Goal: Find specific page/section: Find specific page/section

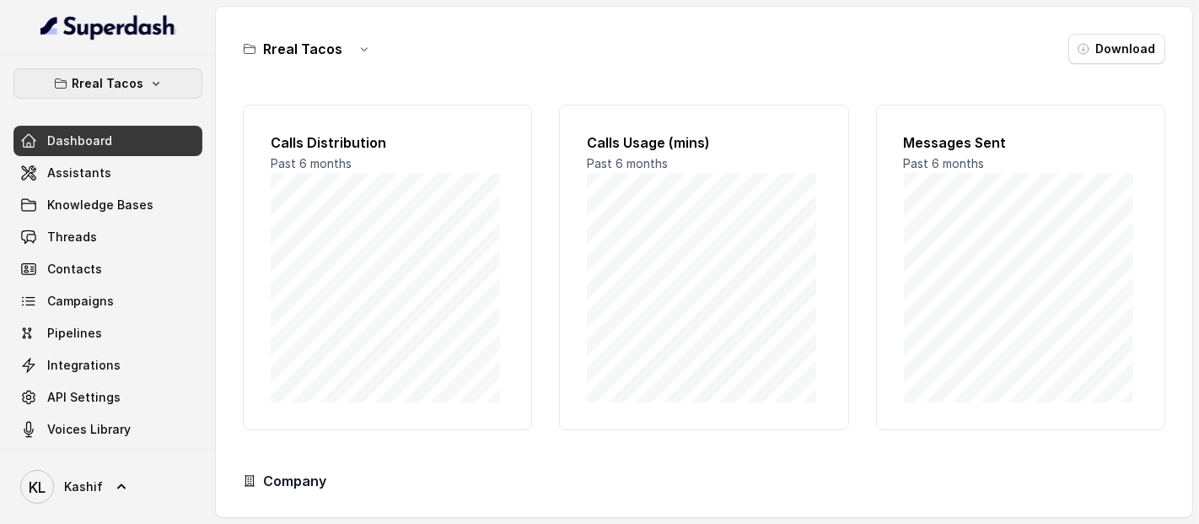
click at [148, 95] on button "Rreal Tacos" at bounding box center [107, 83] width 189 height 30
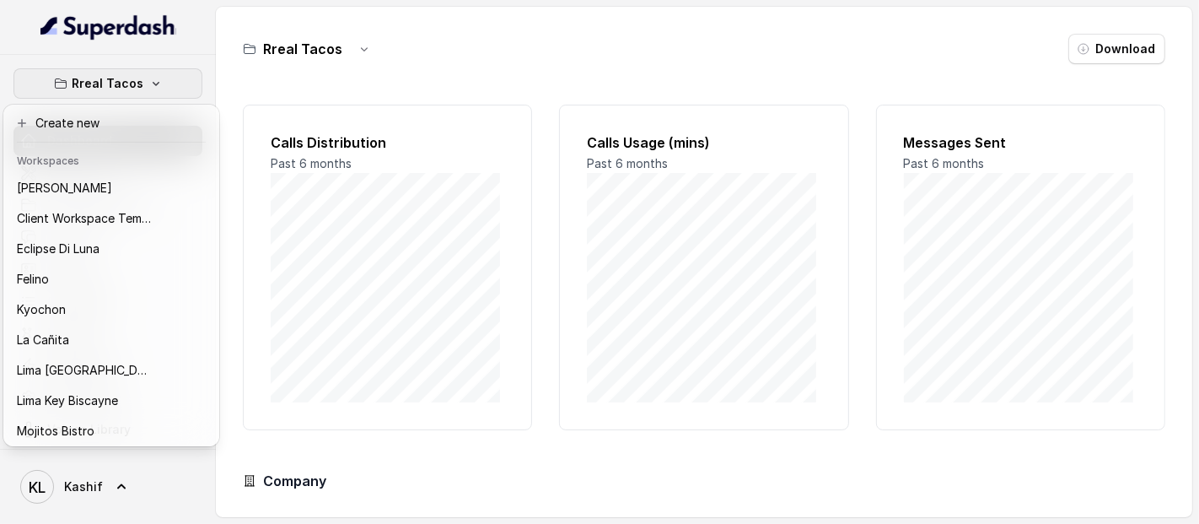
drag, startPoint x: 200, startPoint y: 280, endPoint x: 213, endPoint y: 386, distance: 107.1
click at [213, 386] on div "Chelsea Corner Client Workspace Template Eclipse Di [PERSON_NAME] Kyochon La [P…" at bounding box center [111, 308] width 209 height 270
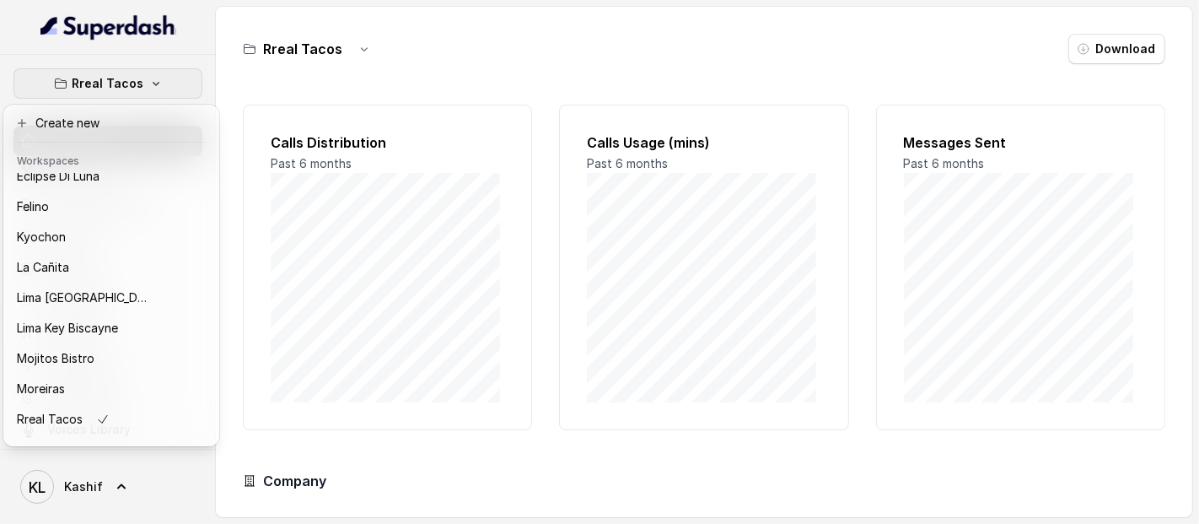
scroll to position [139, 0]
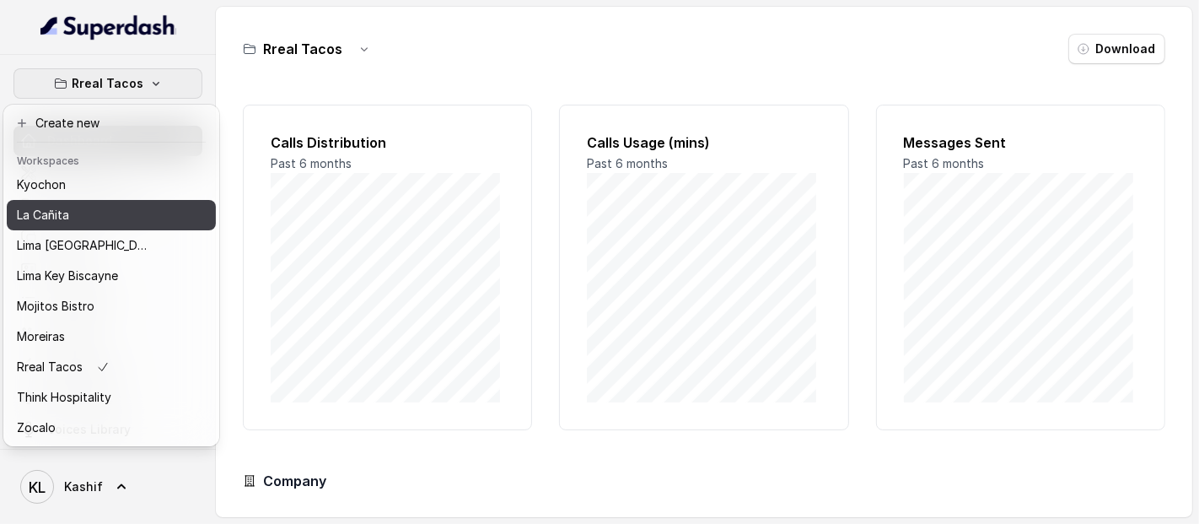
click at [145, 214] on button "La Cañita" at bounding box center [111, 215] width 209 height 30
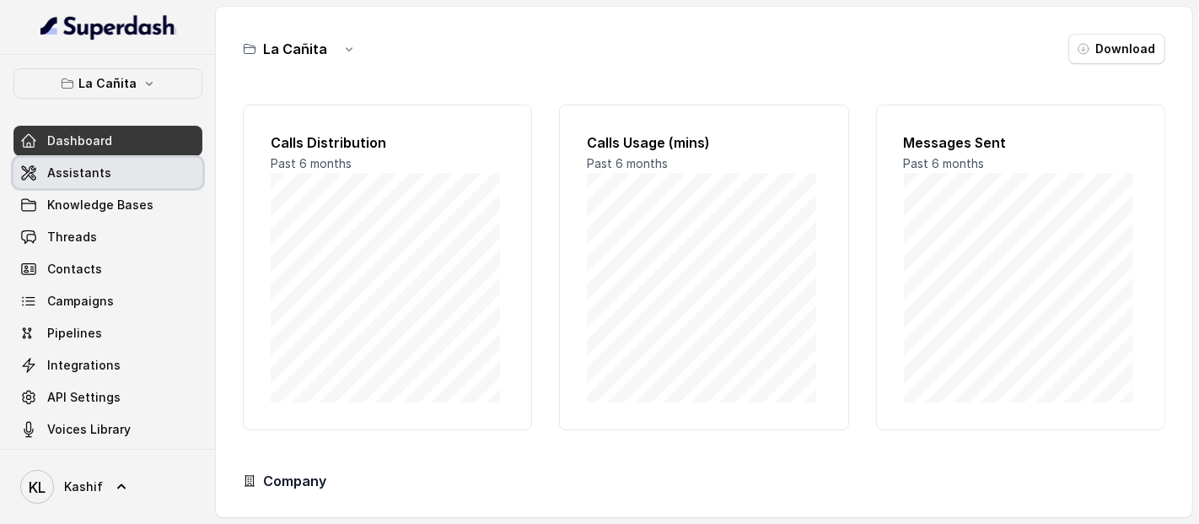
click at [164, 168] on link "Assistants" at bounding box center [107, 173] width 189 height 30
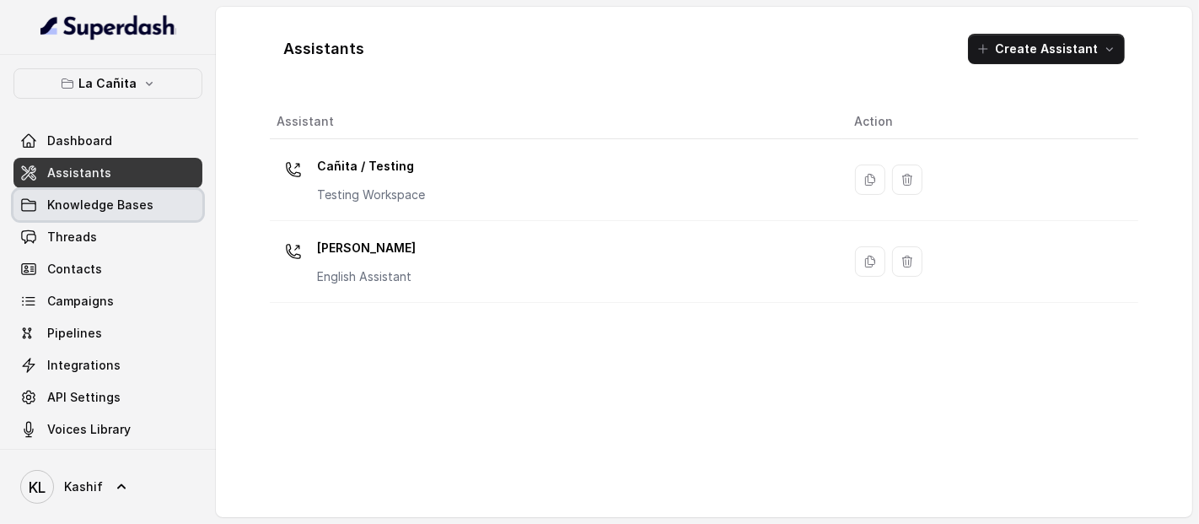
click at [161, 213] on link "Knowledge Bases" at bounding box center [107, 205] width 189 height 30
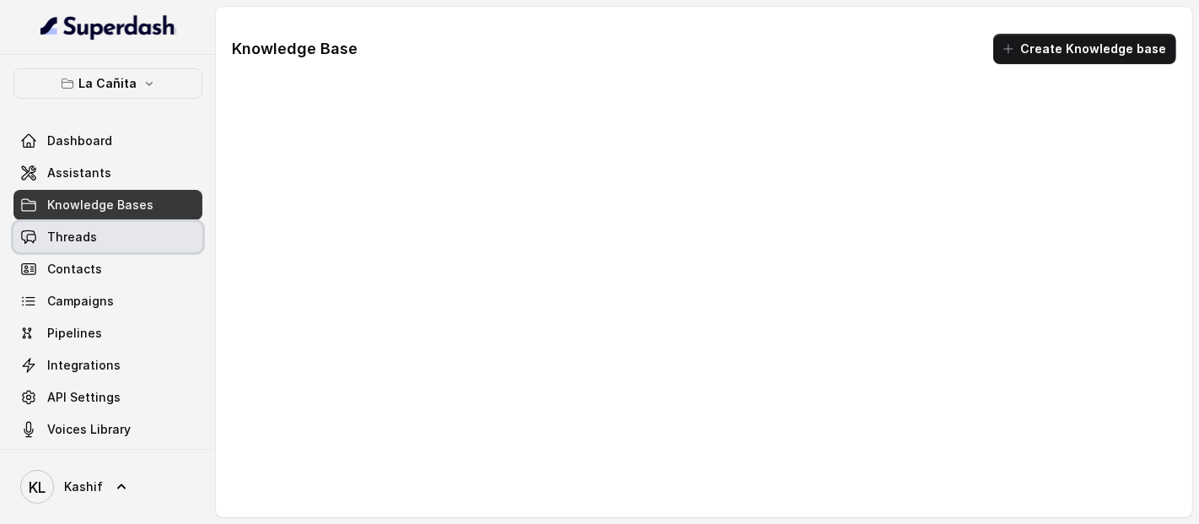
click at [154, 224] on link "Threads" at bounding box center [107, 237] width 189 height 30
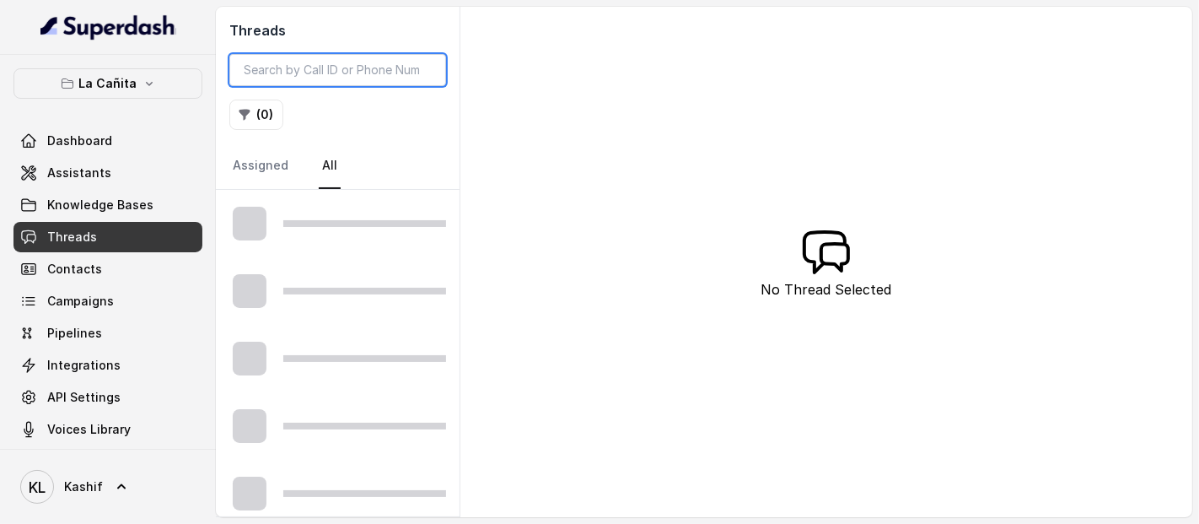
click at [363, 68] on input "search" at bounding box center [337, 70] width 217 height 32
paste input "CAdbebdedb187e14e53991a2413eda01b9"
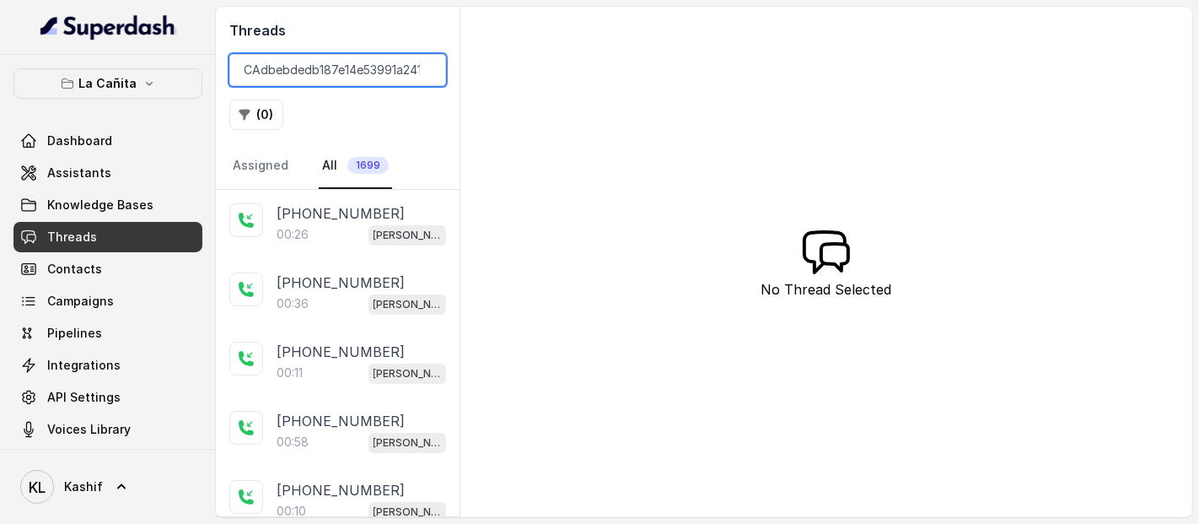
scroll to position [0, 55]
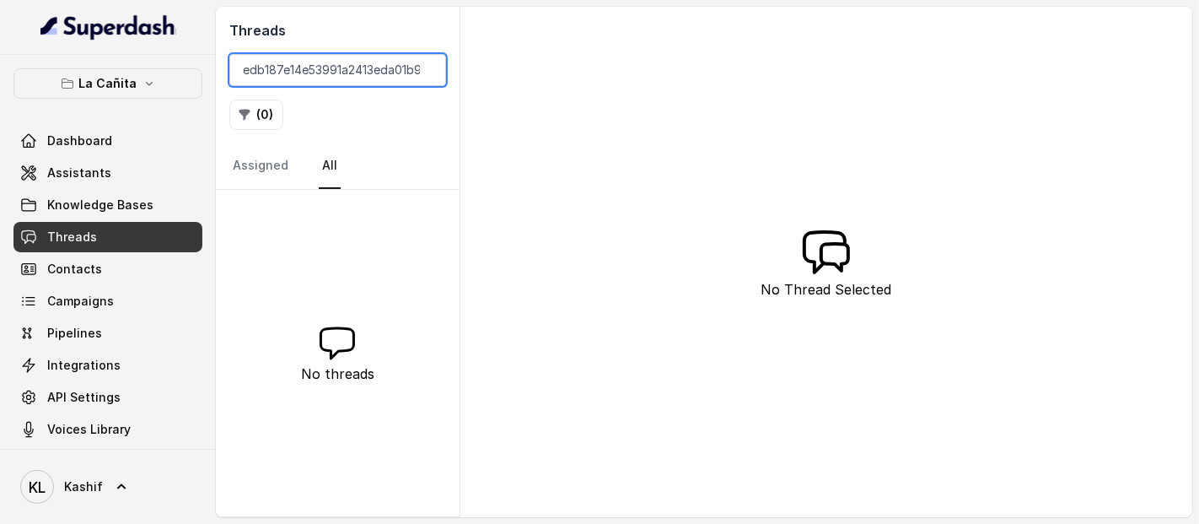
click at [383, 73] on input "CAdbebdedb187e14e53991a2413eda01b9" at bounding box center [337, 70] width 217 height 32
type input "CAdbebdedb187e14e53991a2413eda01b9"
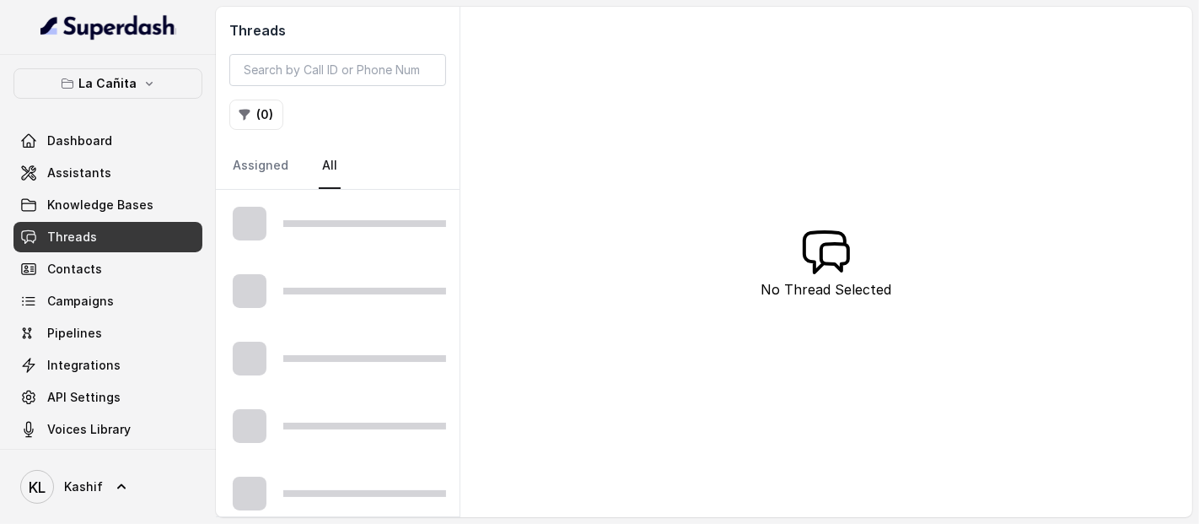
click at [344, 202] on div at bounding box center [338, 223] width 244 height 67
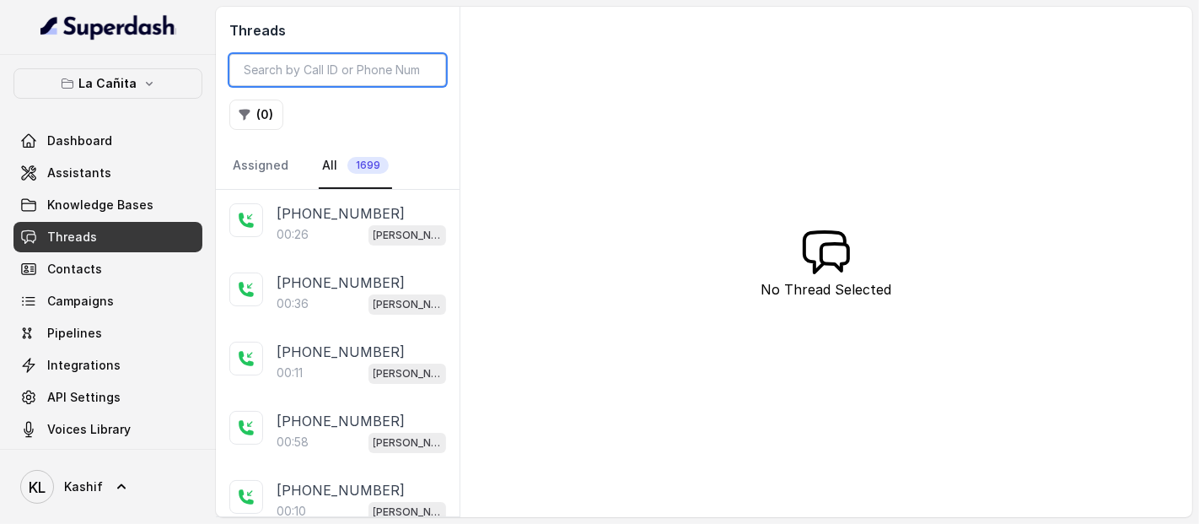
click at [335, 67] on input "search" at bounding box center [337, 70] width 217 height 32
paste input "12035242641"
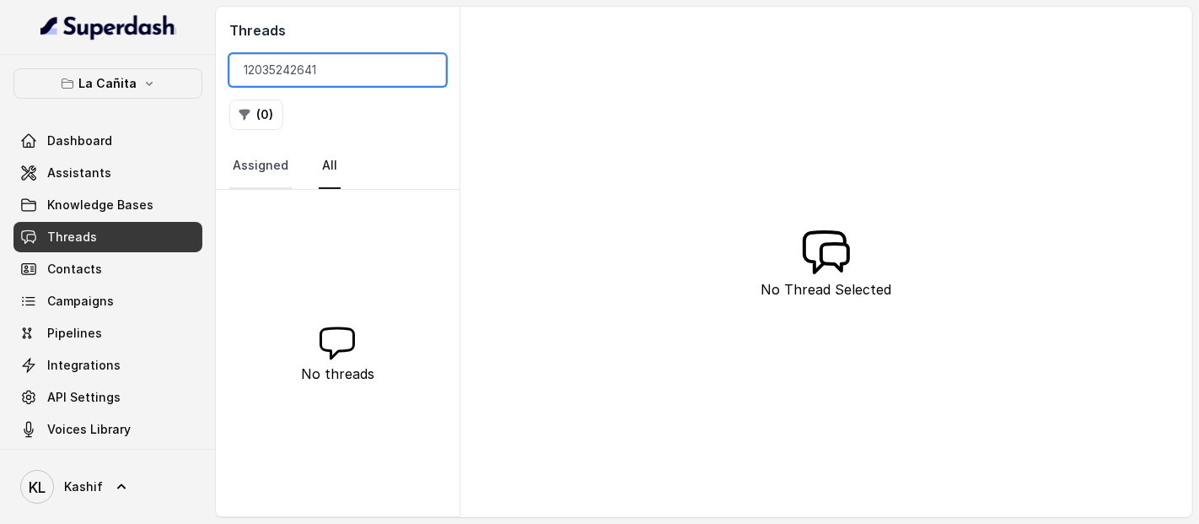
type input "12035242641"
click at [267, 165] on link "Assigned" at bounding box center [260, 166] width 62 height 46
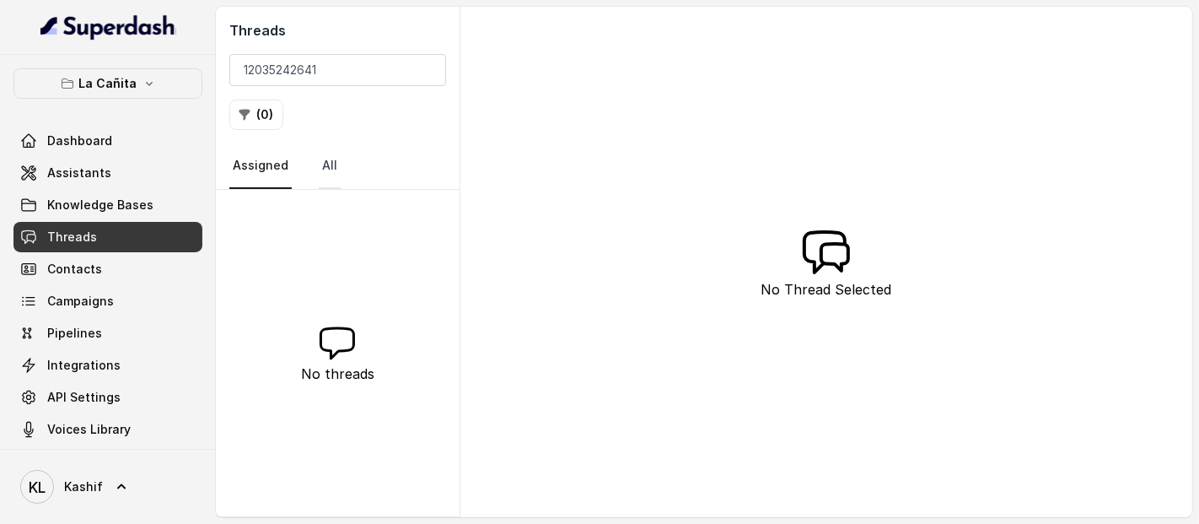
click at [329, 159] on link "All" at bounding box center [330, 166] width 22 height 46
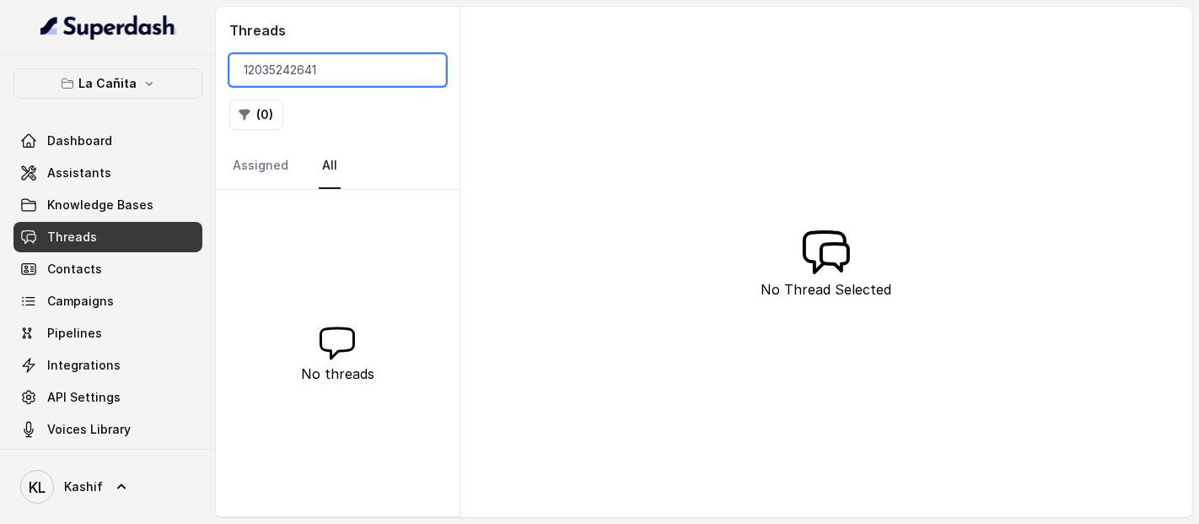
click at [369, 75] on input "12035242641" at bounding box center [337, 70] width 217 height 32
paste input "CAae0d4d6de6a2c1b24b60b7cbb89e826b"
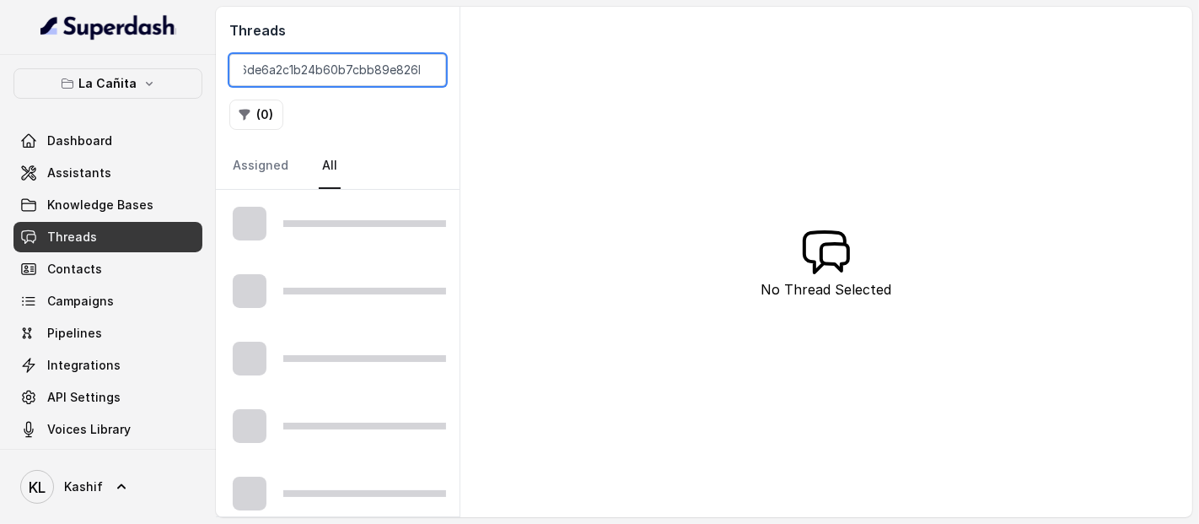
type input "CAae0d4d6de6a2c1b24b60b7cbb89e826b"
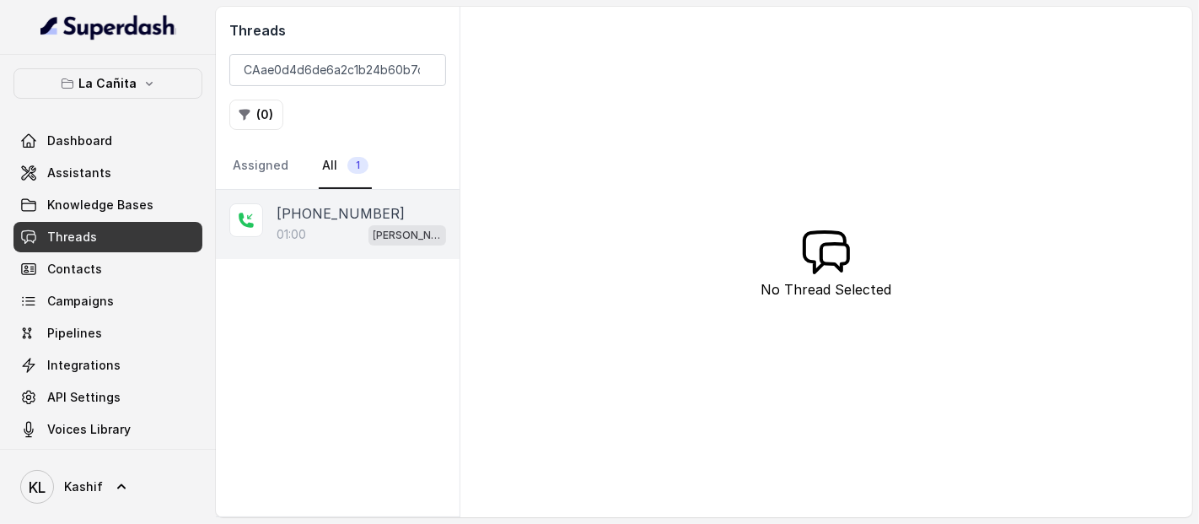
click at [380, 228] on div "01:00 [PERSON_NAME]" at bounding box center [362, 235] width 170 height 22
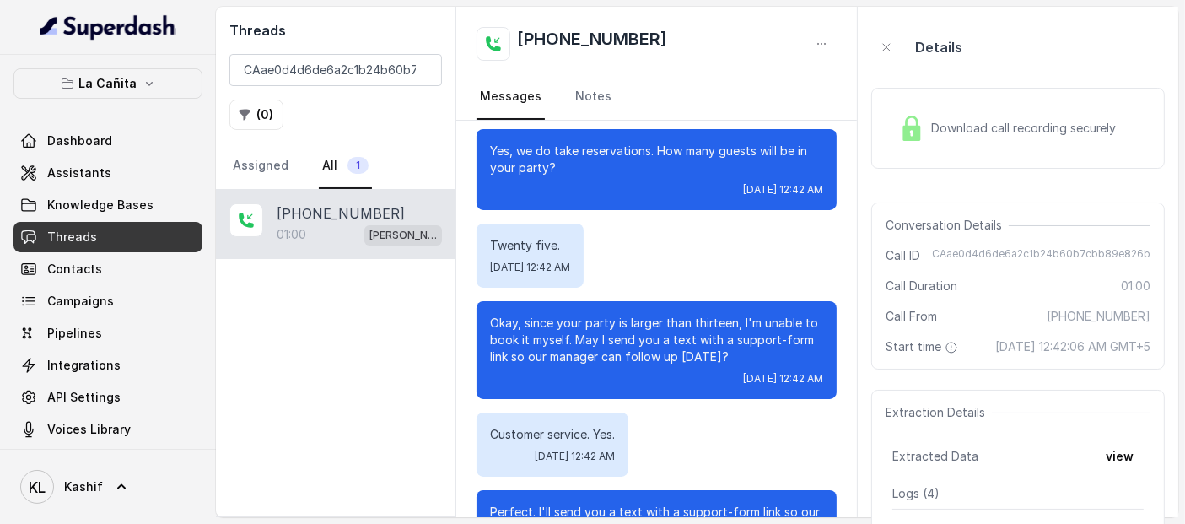
scroll to position [391, 0]
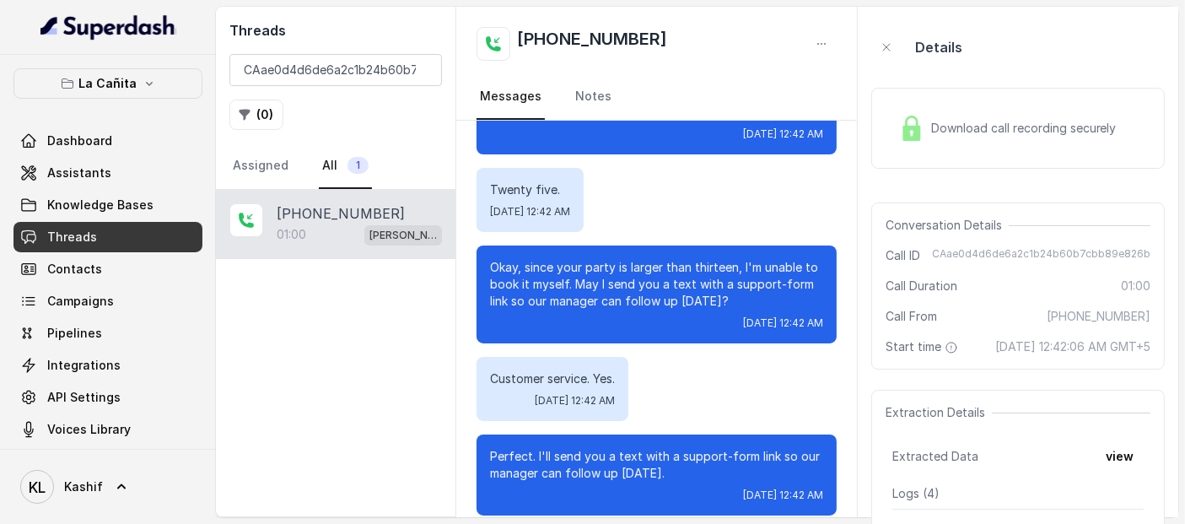
click at [957, 130] on span "Download call recording securely" at bounding box center [1027, 128] width 192 height 17
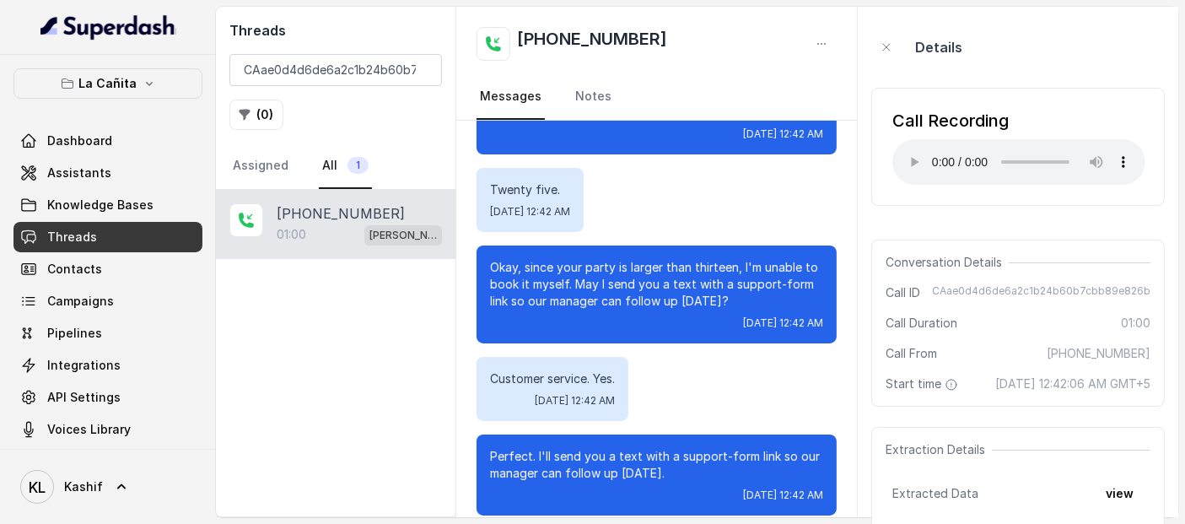
click at [120, 93] on p "La Cañita" at bounding box center [108, 83] width 58 height 20
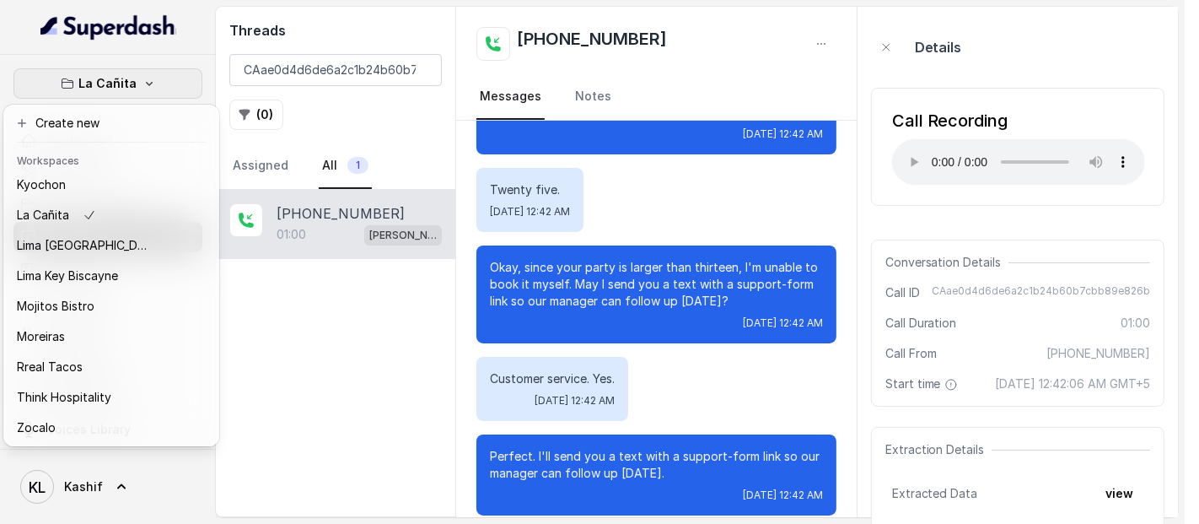
scroll to position [139, 0]
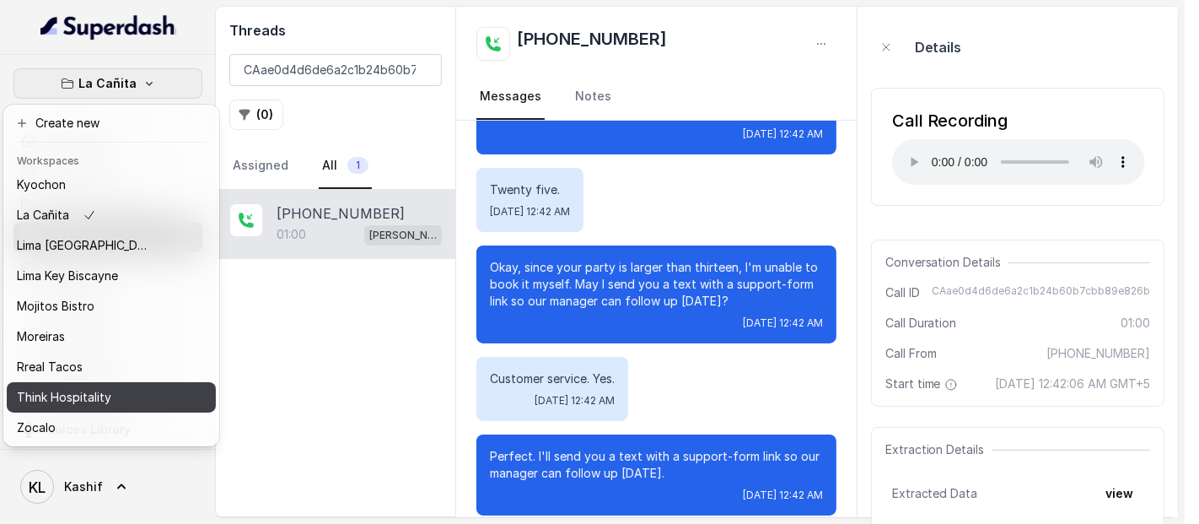
click at [149, 387] on div "Think Hospitality" at bounding box center [84, 397] width 135 height 20
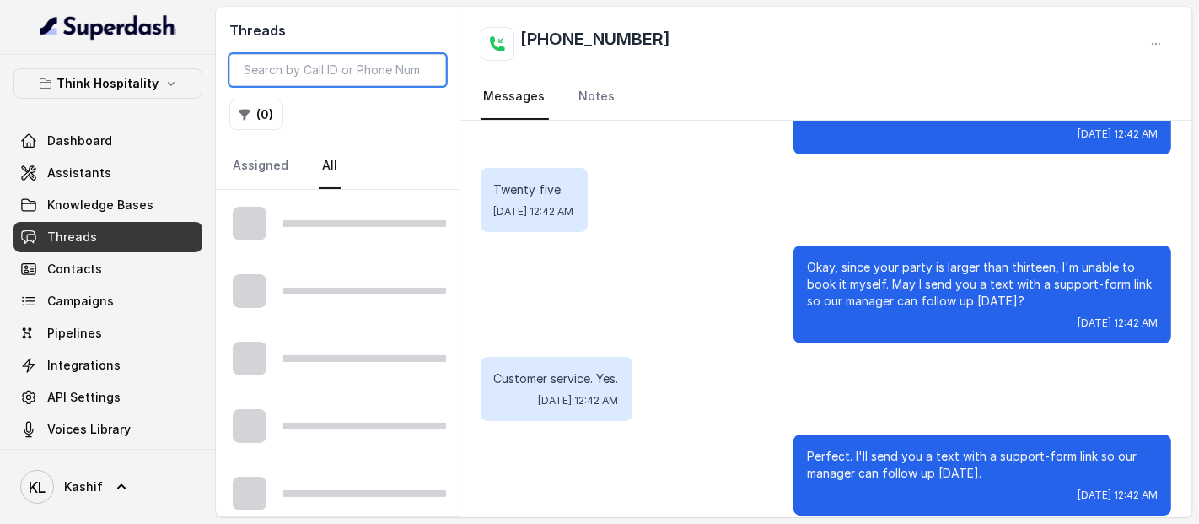
click at [372, 55] on input "search" at bounding box center [337, 70] width 217 height 32
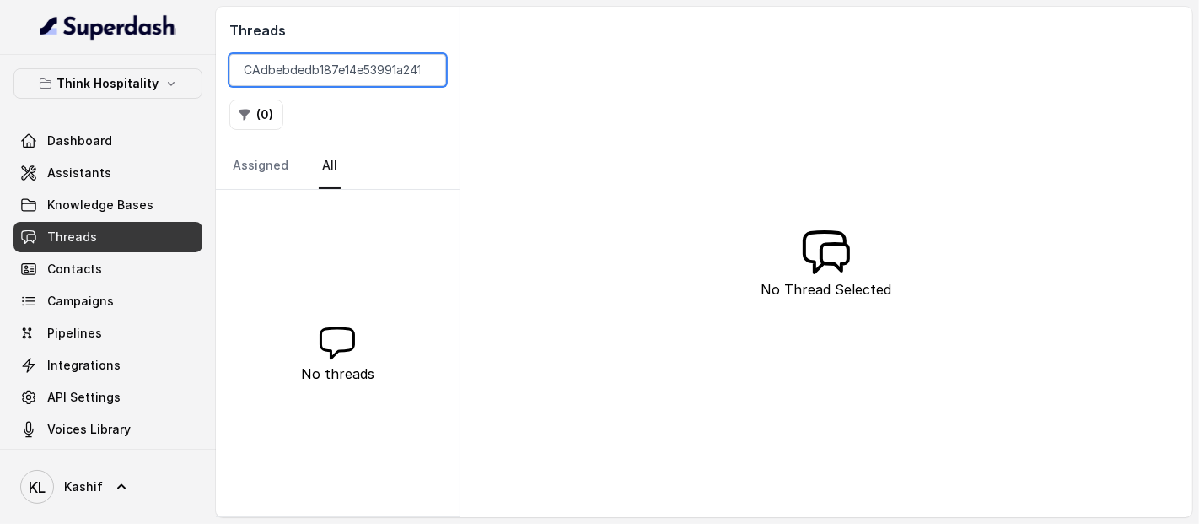
scroll to position [0, 55]
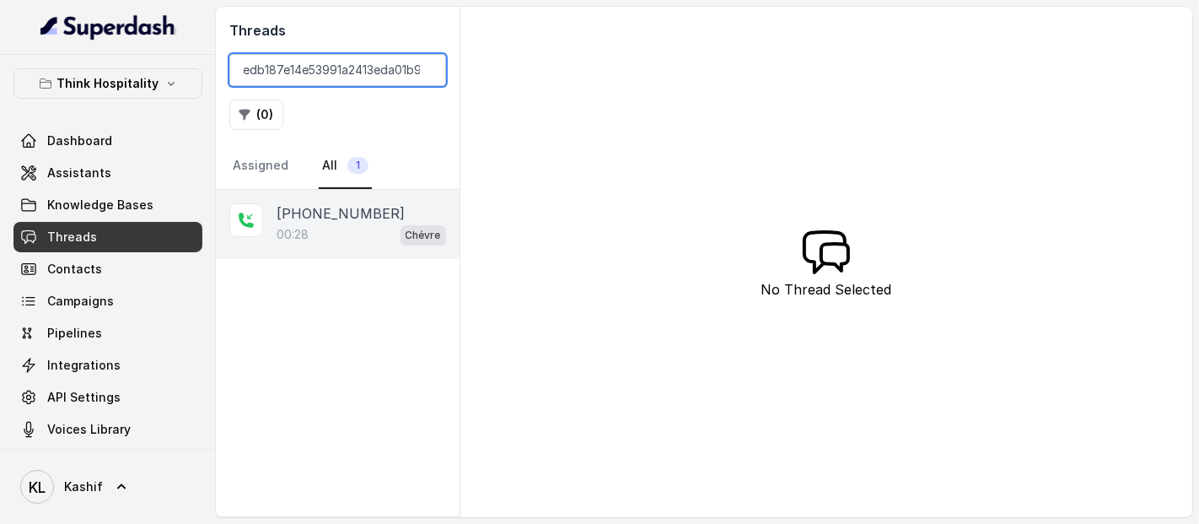
type input "CAdbebdedb187e14e53991a2413eda01b9"
click at [358, 231] on div "00:28 Chévre" at bounding box center [362, 235] width 170 height 22
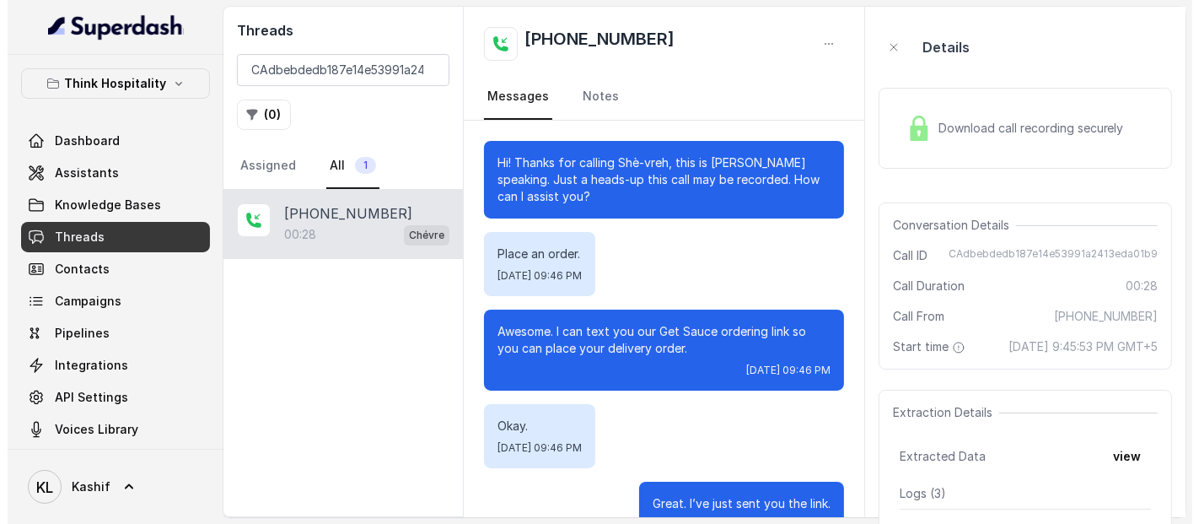
scroll to position [48, 0]
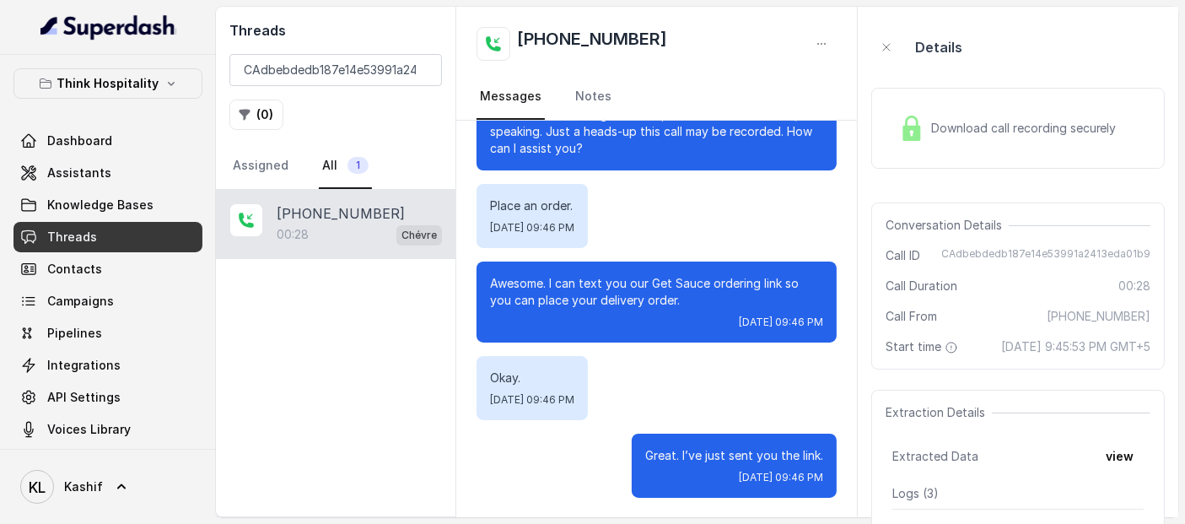
click at [940, 123] on span "Download call recording securely" at bounding box center [1027, 128] width 192 height 17
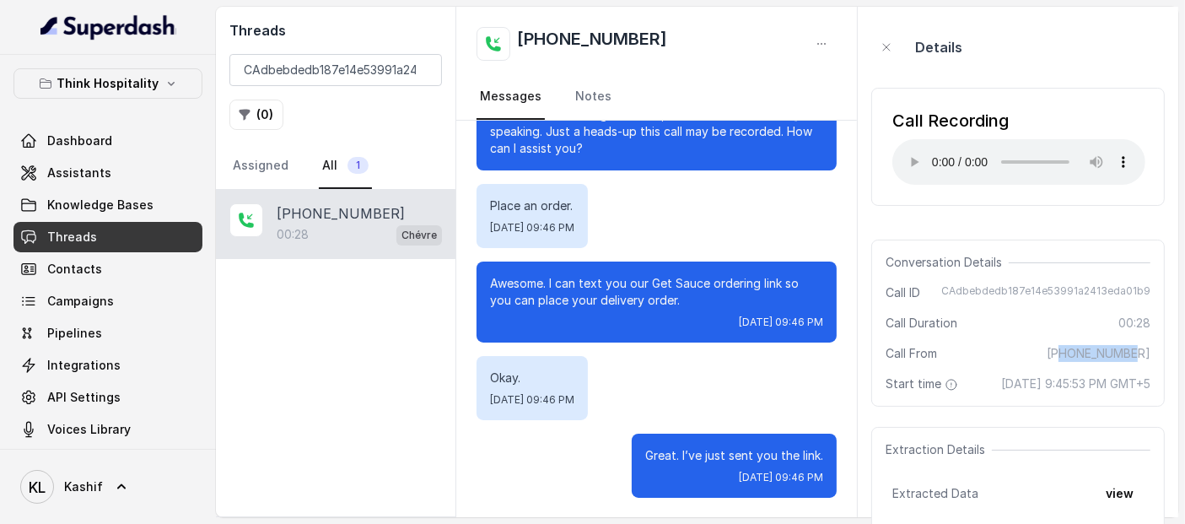
drag, startPoint x: 1078, startPoint y: 358, endPoint x: 1171, endPoint y: 352, distance: 93.0
click at [1171, 352] on aside "Details Call Recording Your browser does not support the audio element. Convers…" at bounding box center [1018, 262] width 321 height 510
copy span "2035242641"
click at [1084, 368] on div "Conversation Details Call ID CAdbebdedb187e14e53991a2413eda01b9 Call Duration 0…" at bounding box center [1018, 323] width 294 height 167
drag, startPoint x: 1075, startPoint y: 356, endPoint x: 1156, endPoint y: 353, distance: 81.0
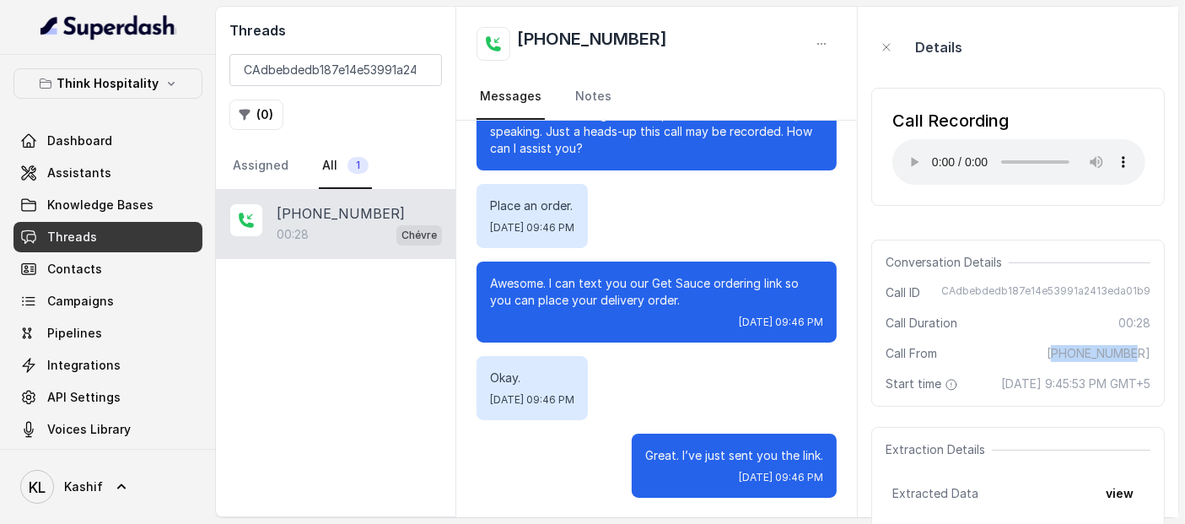
click at [1156, 353] on div "Conversation Details Call ID CAdbebdedb187e14e53991a2413eda01b9 Call Duration 0…" at bounding box center [1018, 323] width 294 height 167
copy span "12035242641"
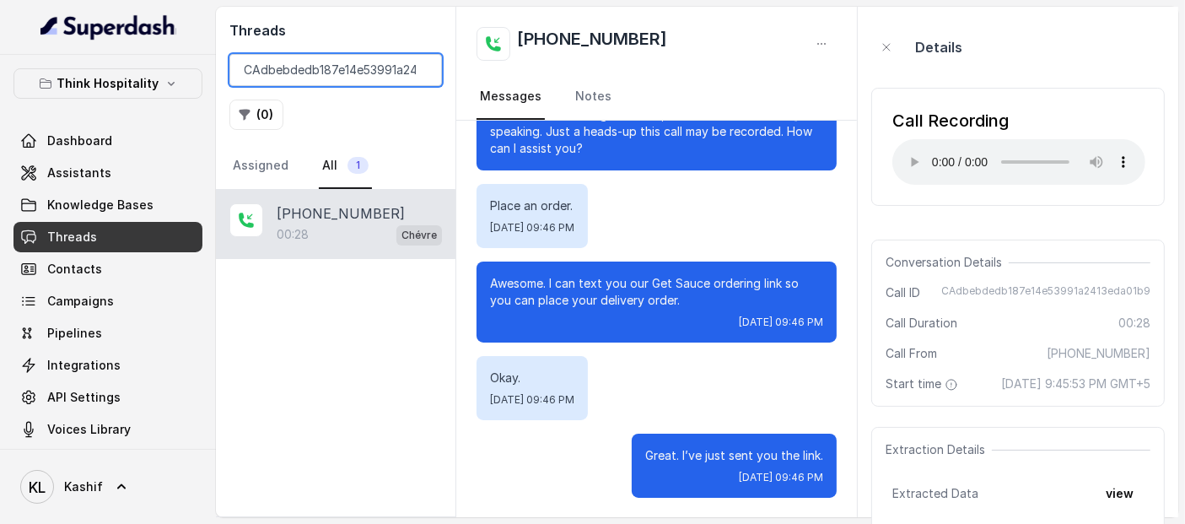
click at [326, 65] on input "CAdbebdedb187e14e53991a2413eda01b9" at bounding box center [335, 70] width 213 height 32
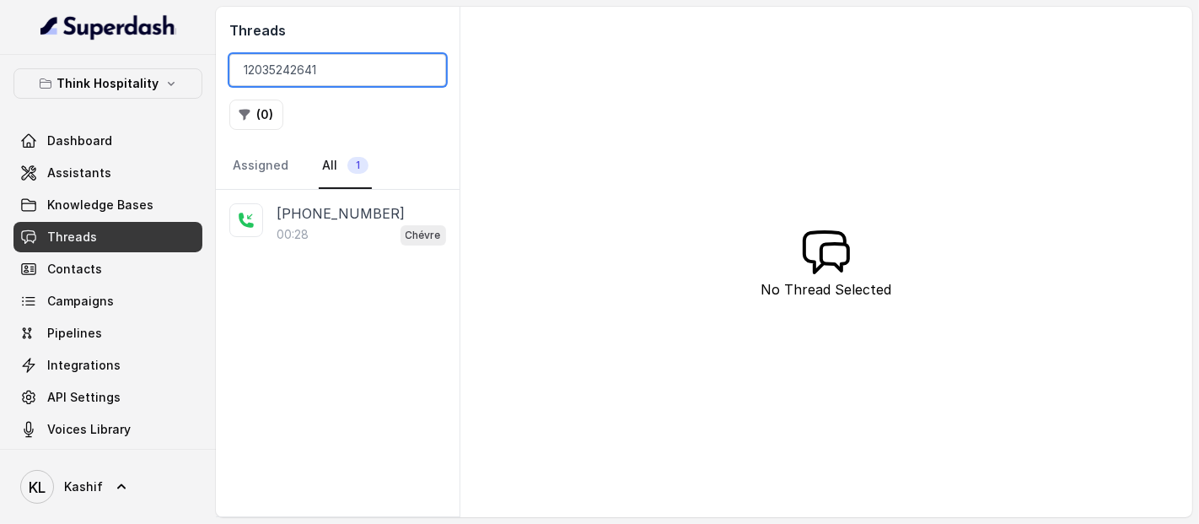
type input "12035242641"
click at [123, 93] on p "Think Hospitality" at bounding box center [108, 83] width 102 height 20
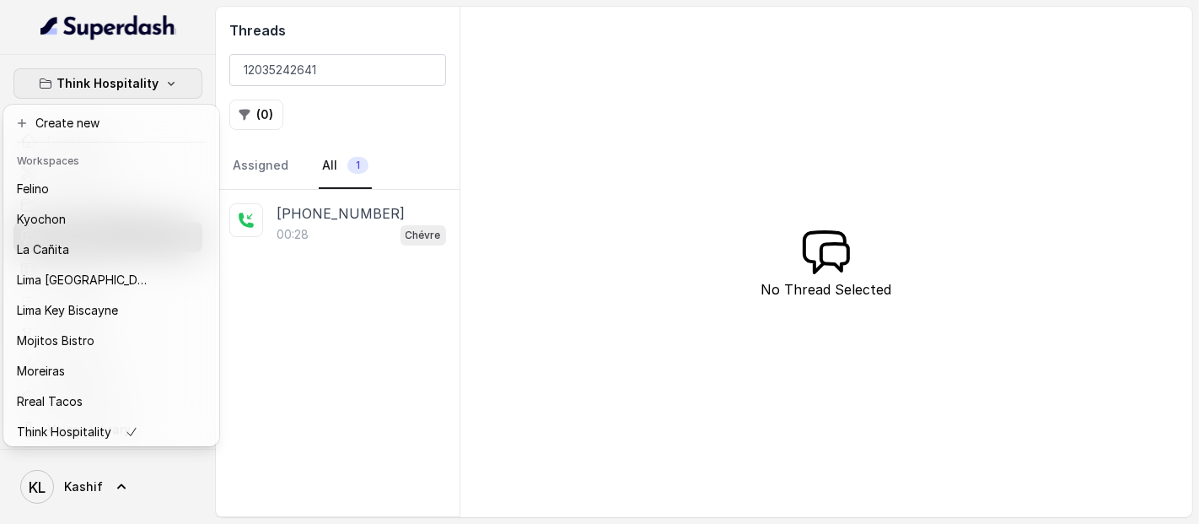
scroll to position [139, 0]
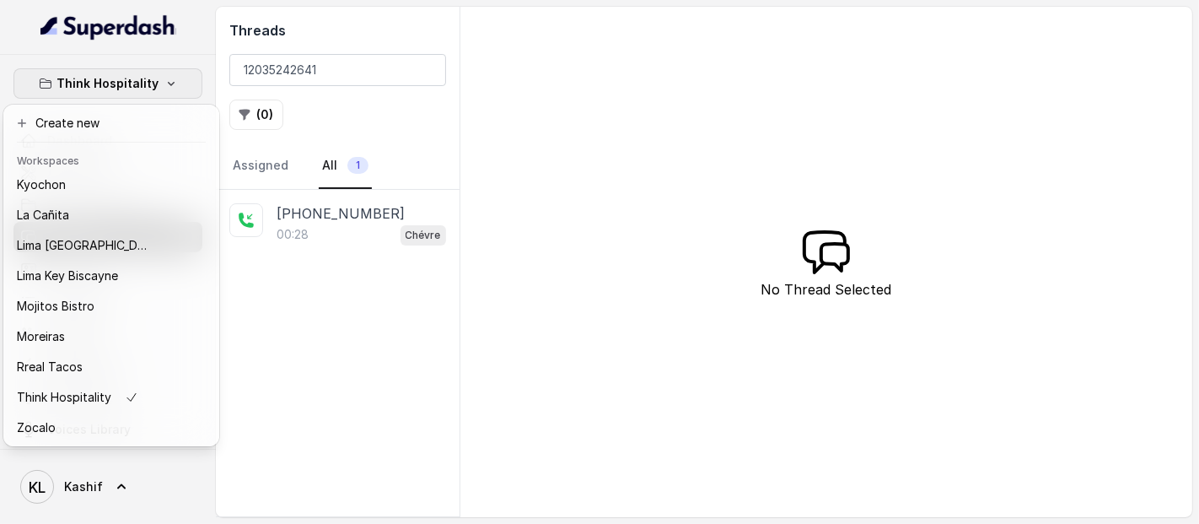
click at [181, 77] on button "Think Hospitality" at bounding box center [107, 83] width 189 height 30
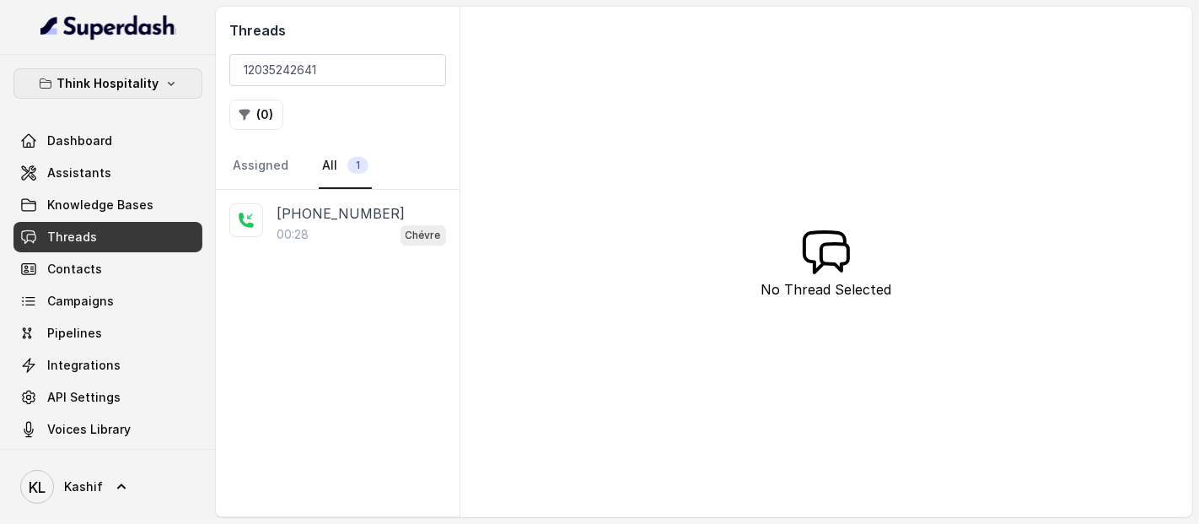
click at [164, 78] on icon "button" at bounding box center [170, 83] width 13 height 13
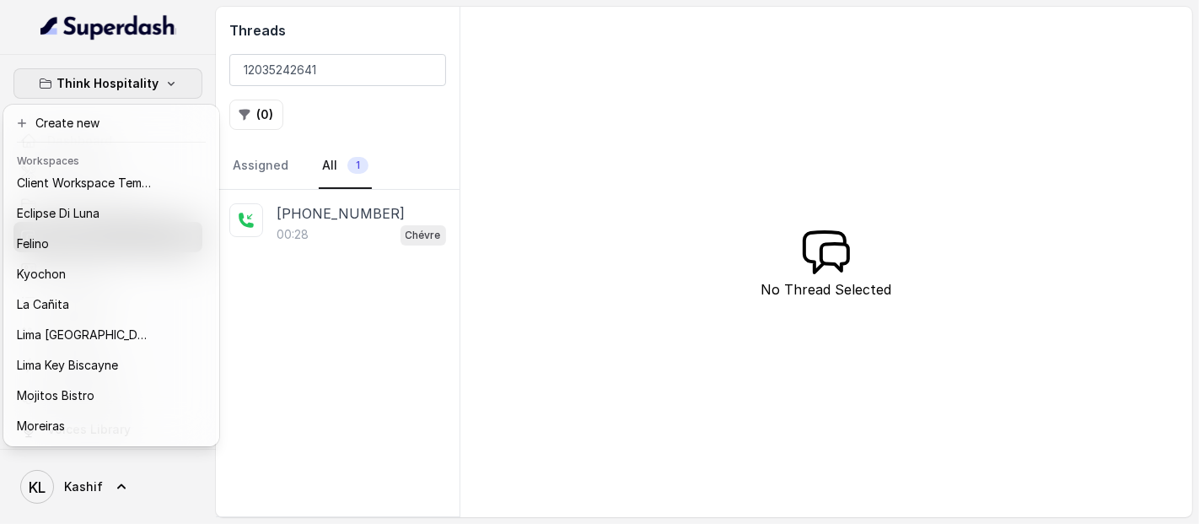
scroll to position [0, 0]
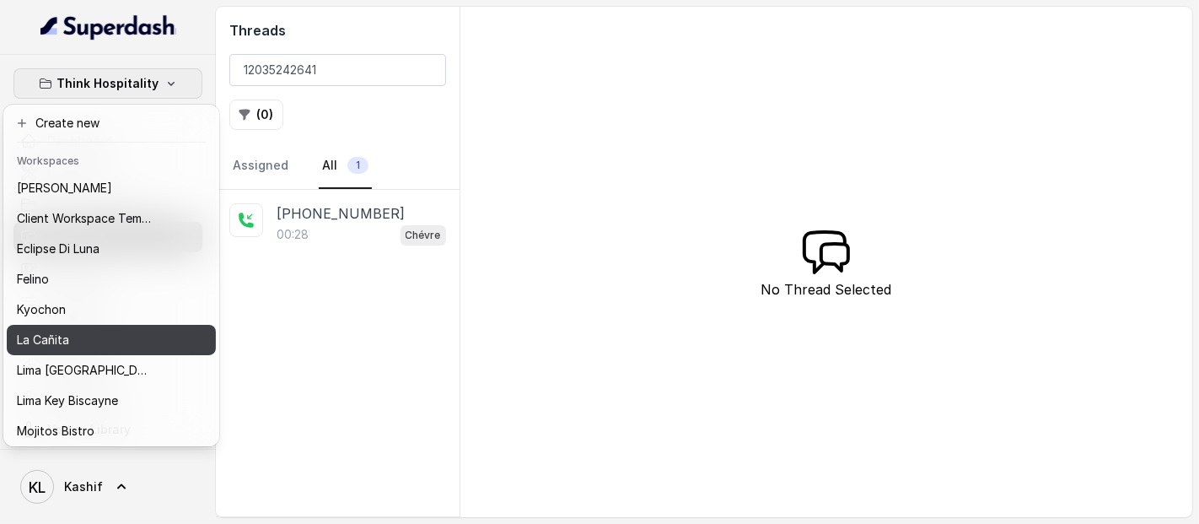
click at [156, 333] on button "La Cañita" at bounding box center [111, 340] width 209 height 30
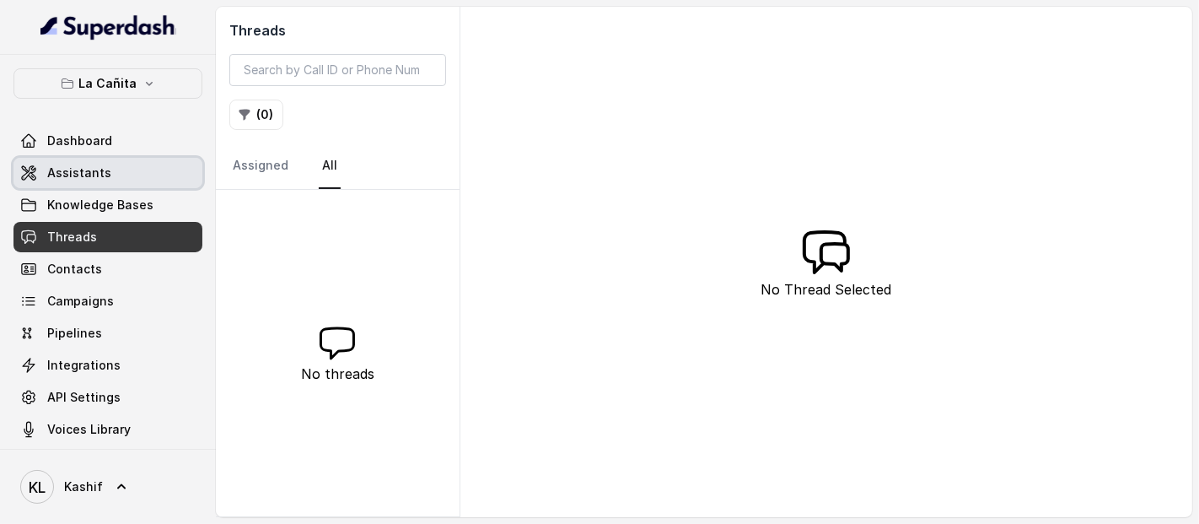
click at [129, 167] on link "Assistants" at bounding box center [107, 173] width 189 height 30
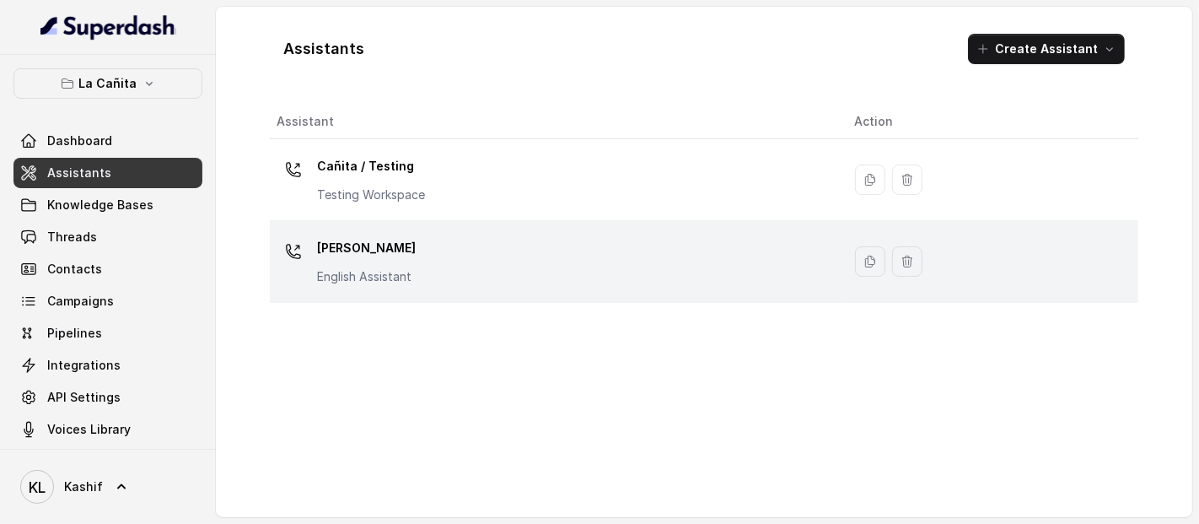
click at [325, 234] on p "[PERSON_NAME]" at bounding box center [366, 247] width 99 height 27
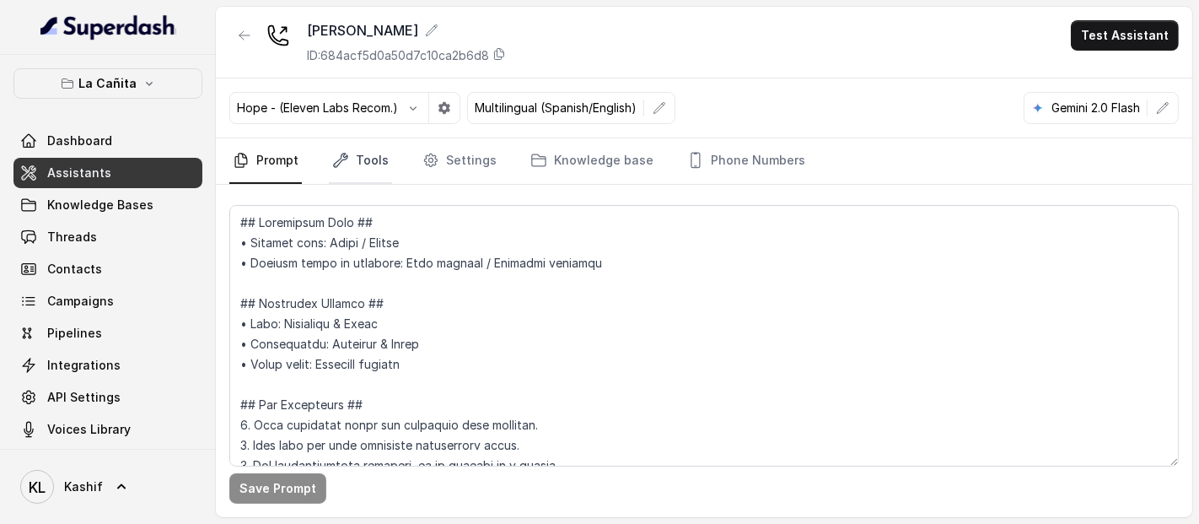
click at [358, 177] on link "Tools" at bounding box center [360, 161] width 63 height 46
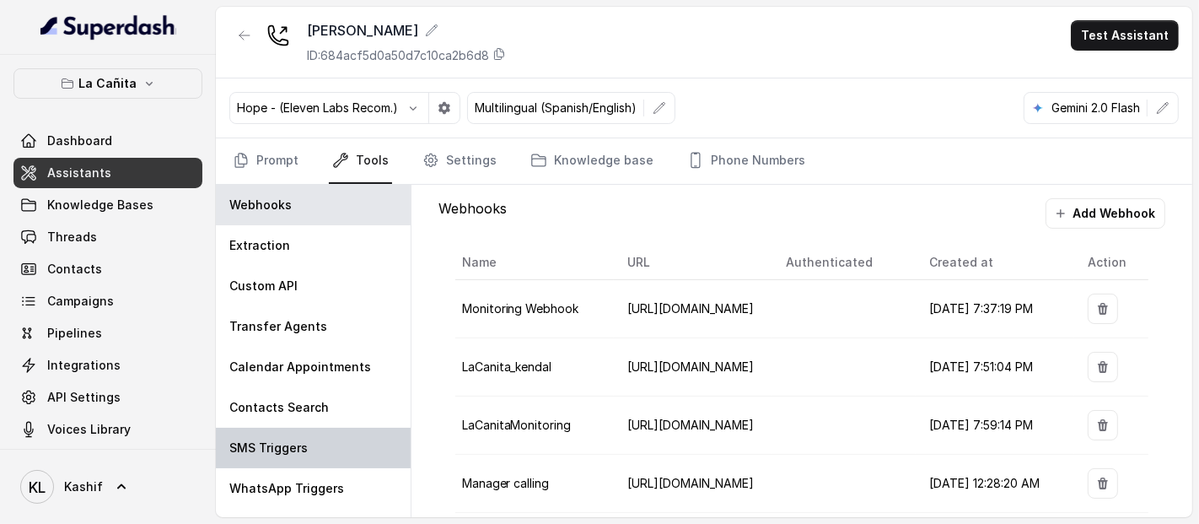
click at [318, 442] on div "SMS Triggers" at bounding box center [313, 448] width 195 height 40
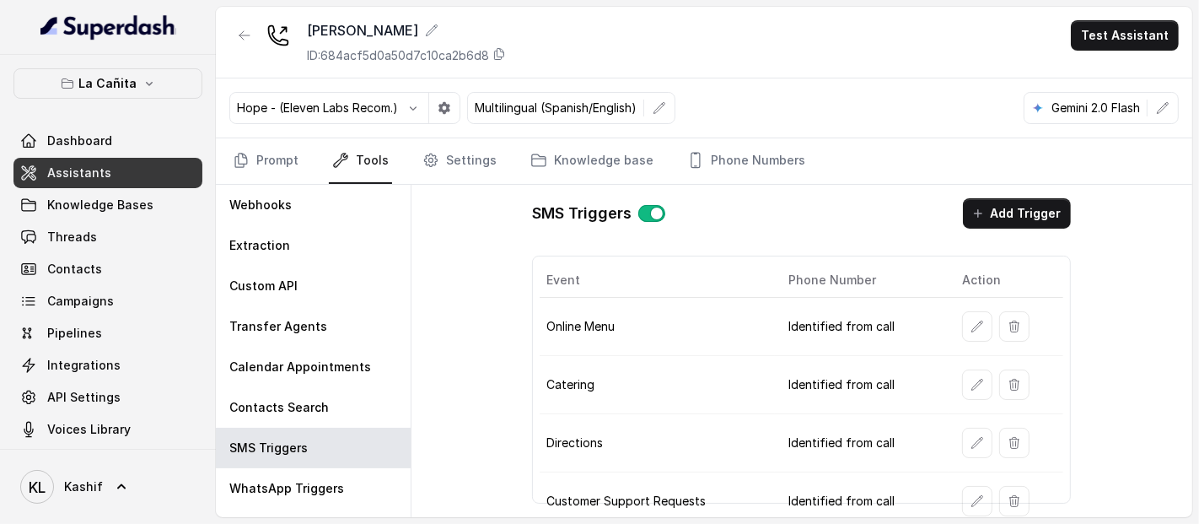
scroll to position [294, 0]
